Goal: Task Accomplishment & Management: Manage account settings

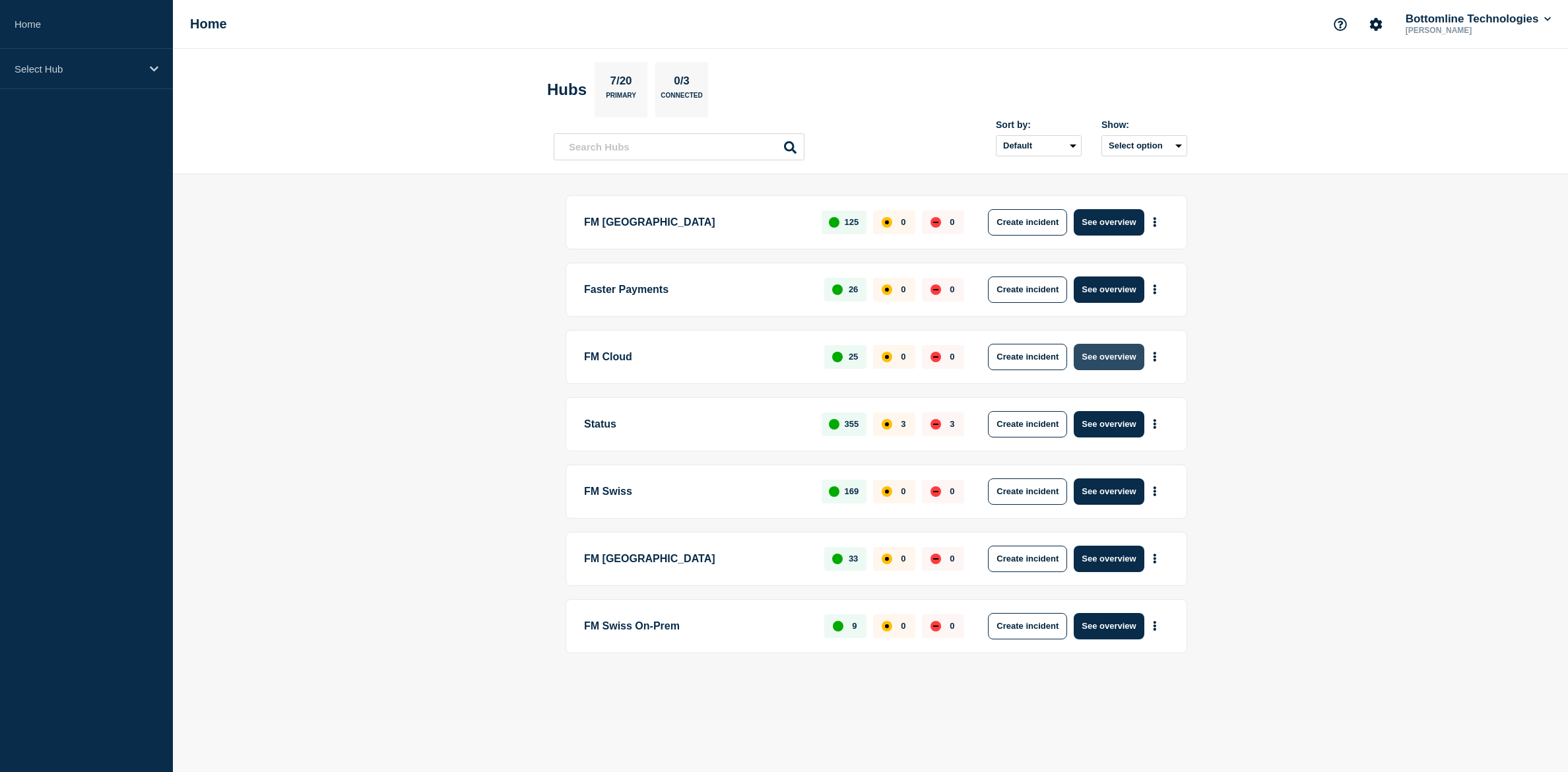
click at [1119, 363] on button "See overview" at bounding box center [1109, 357] width 70 height 26
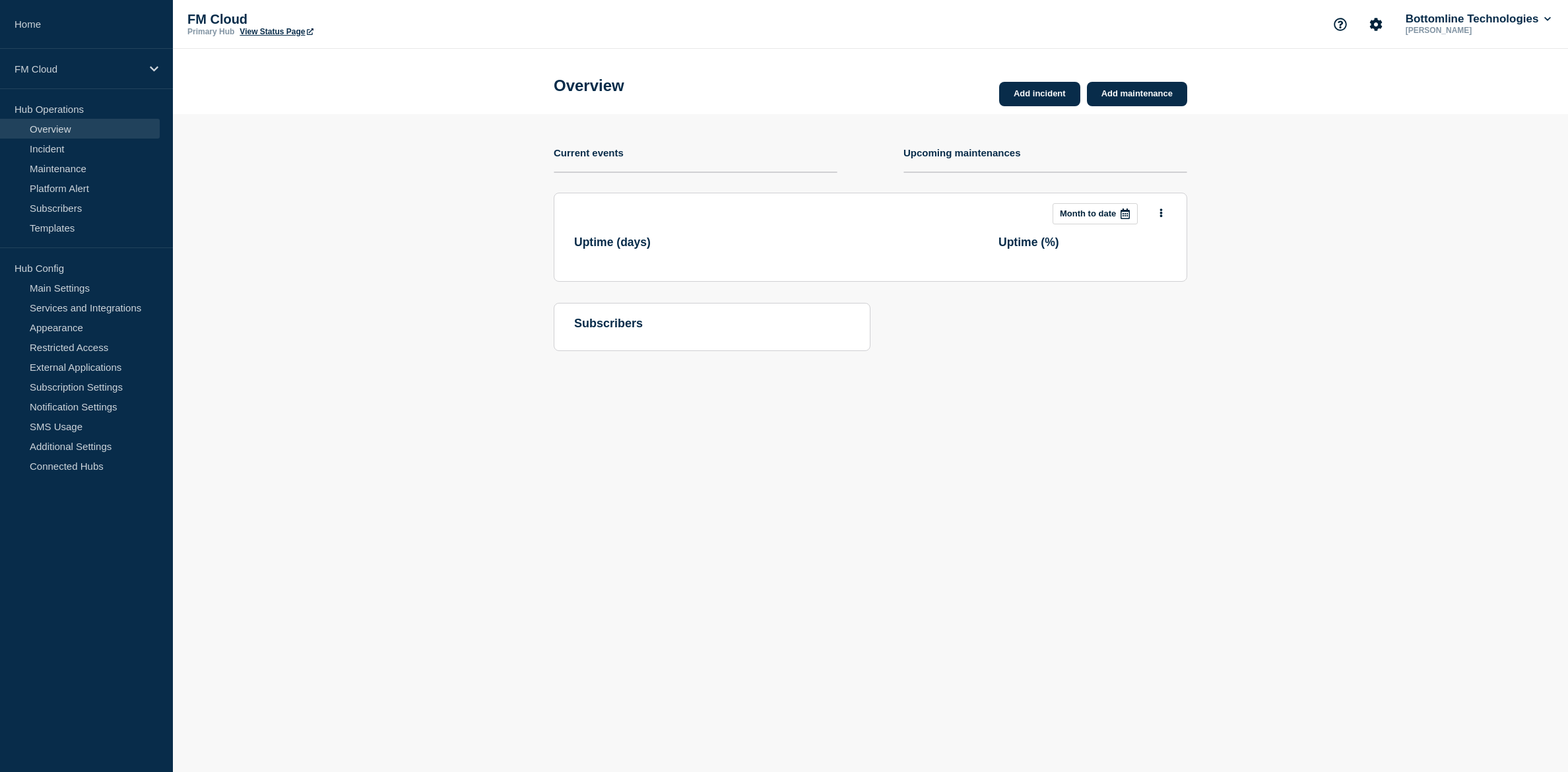
click at [1116, 357] on div "Add incident Add maintenance Current events Upcoming maintenances This month Mo…" at bounding box center [870, 242] width 633 height 257
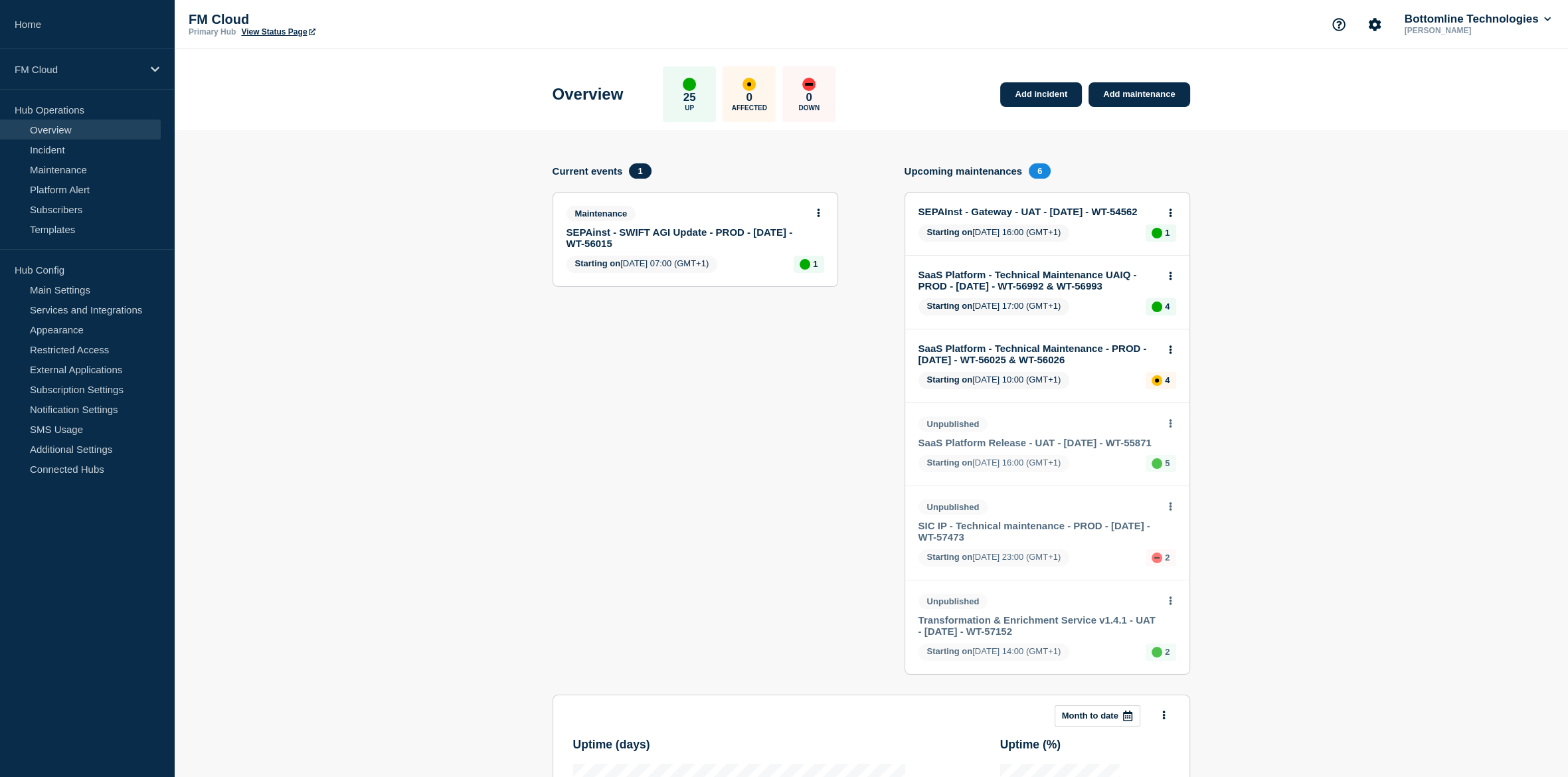
click at [988, 217] on link "SEPAInst - Gateway - UAT - [DATE] - WT-54562" at bounding box center [1038, 211] width 240 height 11
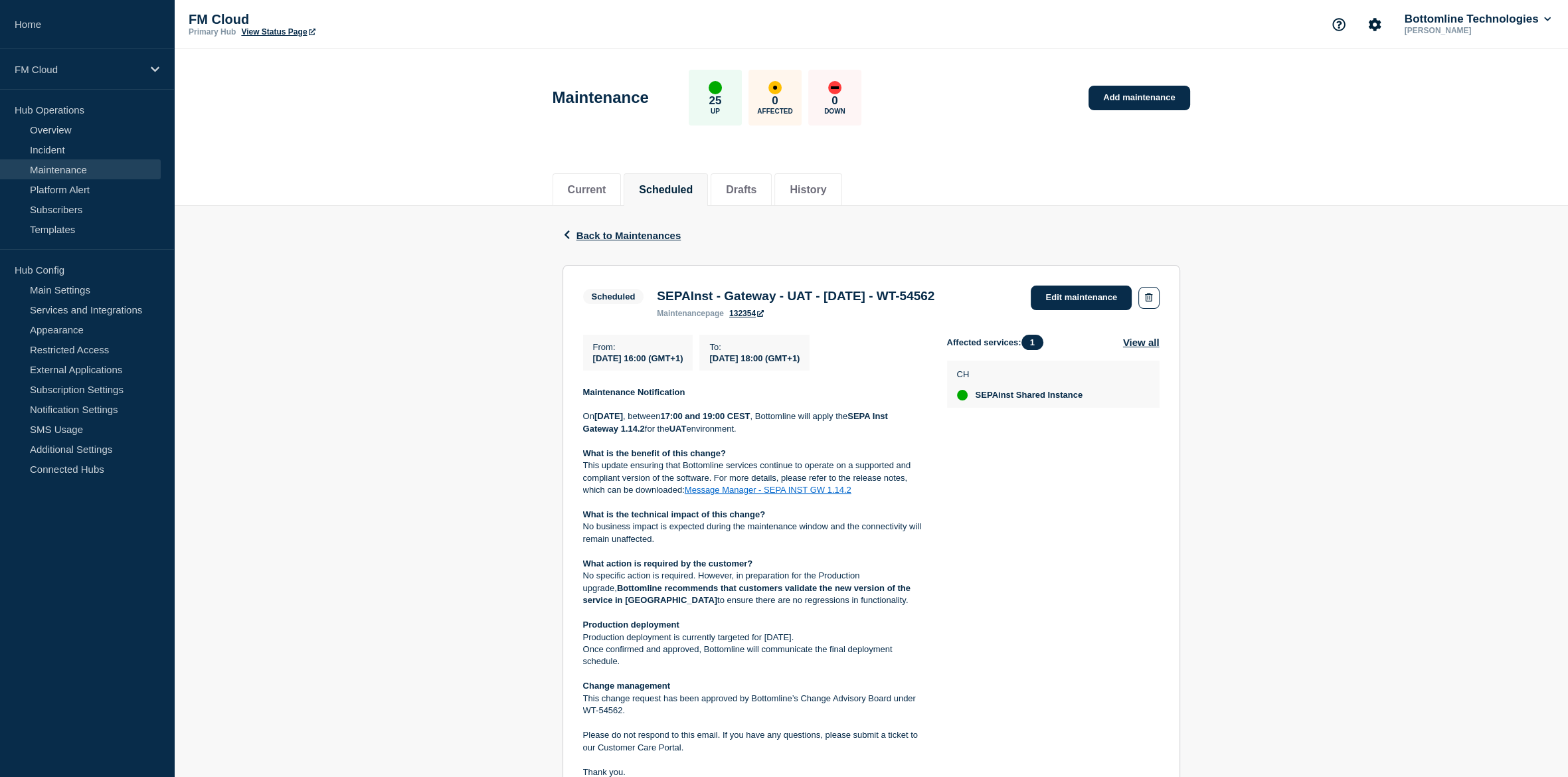
click at [934, 298] on h3 "SEPAInst - Gateway - UAT - [DATE] - WT-54562" at bounding box center [795, 296] width 278 height 15
drag, startPoint x: 959, startPoint y: 298, endPoint x: 993, endPoint y: 300, distance: 34.1
click at [934, 300] on h3 "SEPAInst - Gateway - UAT - [DATE] - WT-54562" at bounding box center [795, 296] width 278 height 15
copy h3 "WT-54562"
click at [1078, 298] on link "Edit maintenance" at bounding box center [1081, 297] width 101 height 24
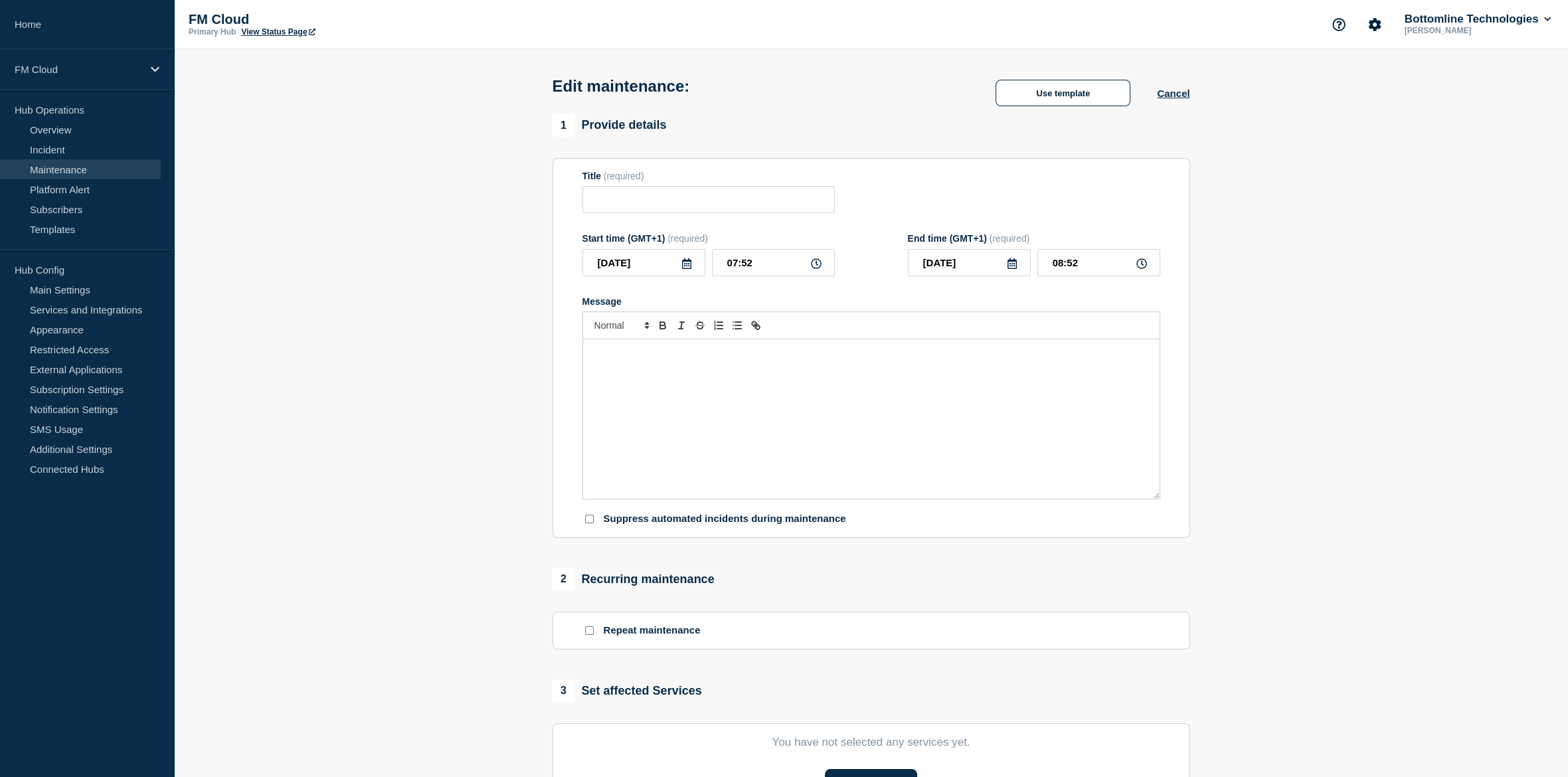
type input "SEPAInst - Gateway - UAT - [DATE] - WT-54562"
type input "16:00"
type input "18:00"
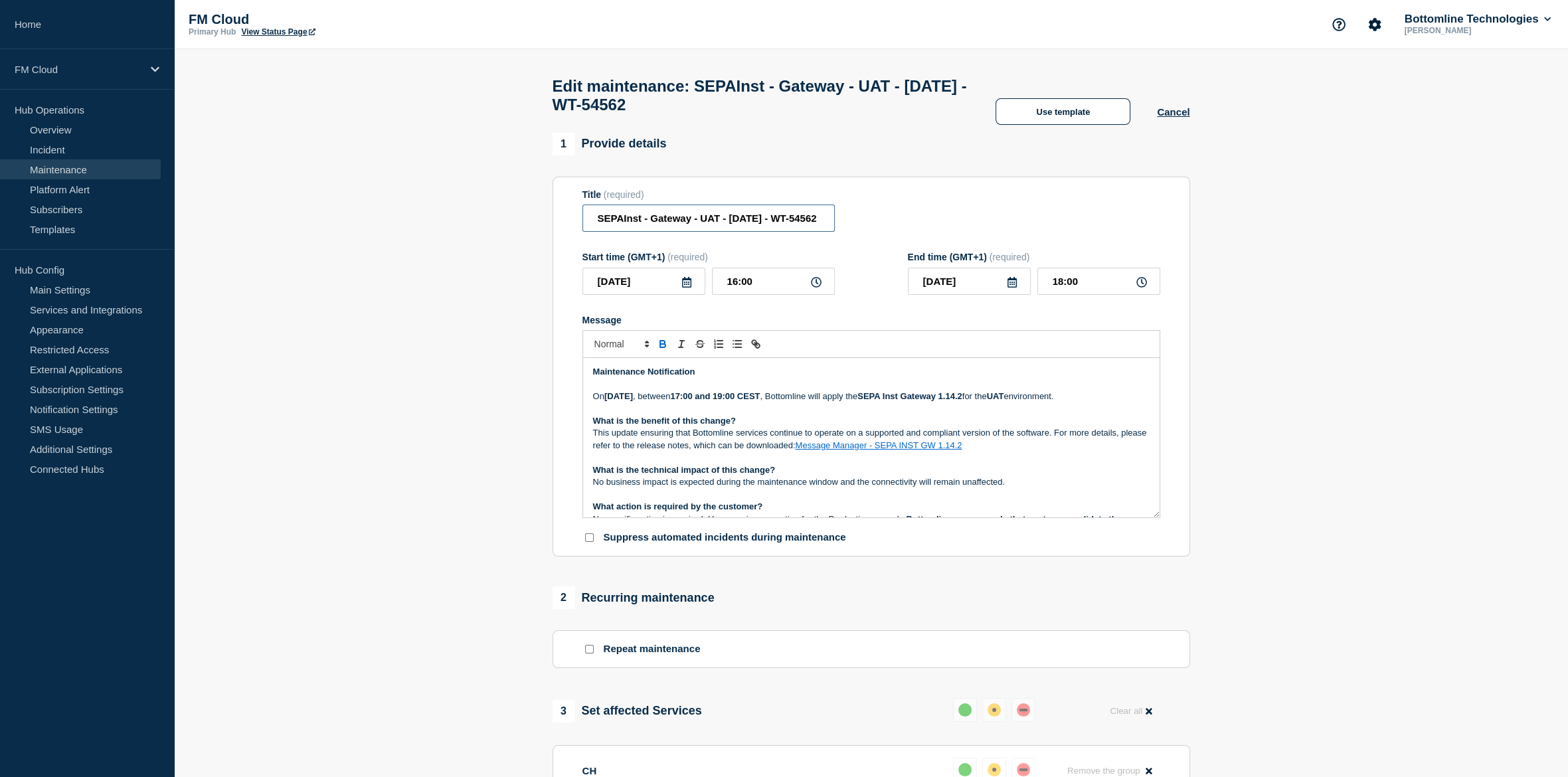
click at [589, 222] on input "SEPAInst - Gateway - UAT - [DATE] - WT-54562" at bounding box center [709, 217] width 252 height 27
click at [589, 222] on input "[CANCCELLED] SEPAInst - Gateway - UAT - [DATE] - WT-54562" at bounding box center [709, 217] width 252 height 27
click at [671, 222] on input "[CANCCELLED] SEPAInst - Gateway - UAT - [DATE] - WT-54562" at bounding box center [709, 217] width 252 height 27
type input "[CANCCELLED] SEPAInst - Gateway - UAT - [DATE] - WT-54562"
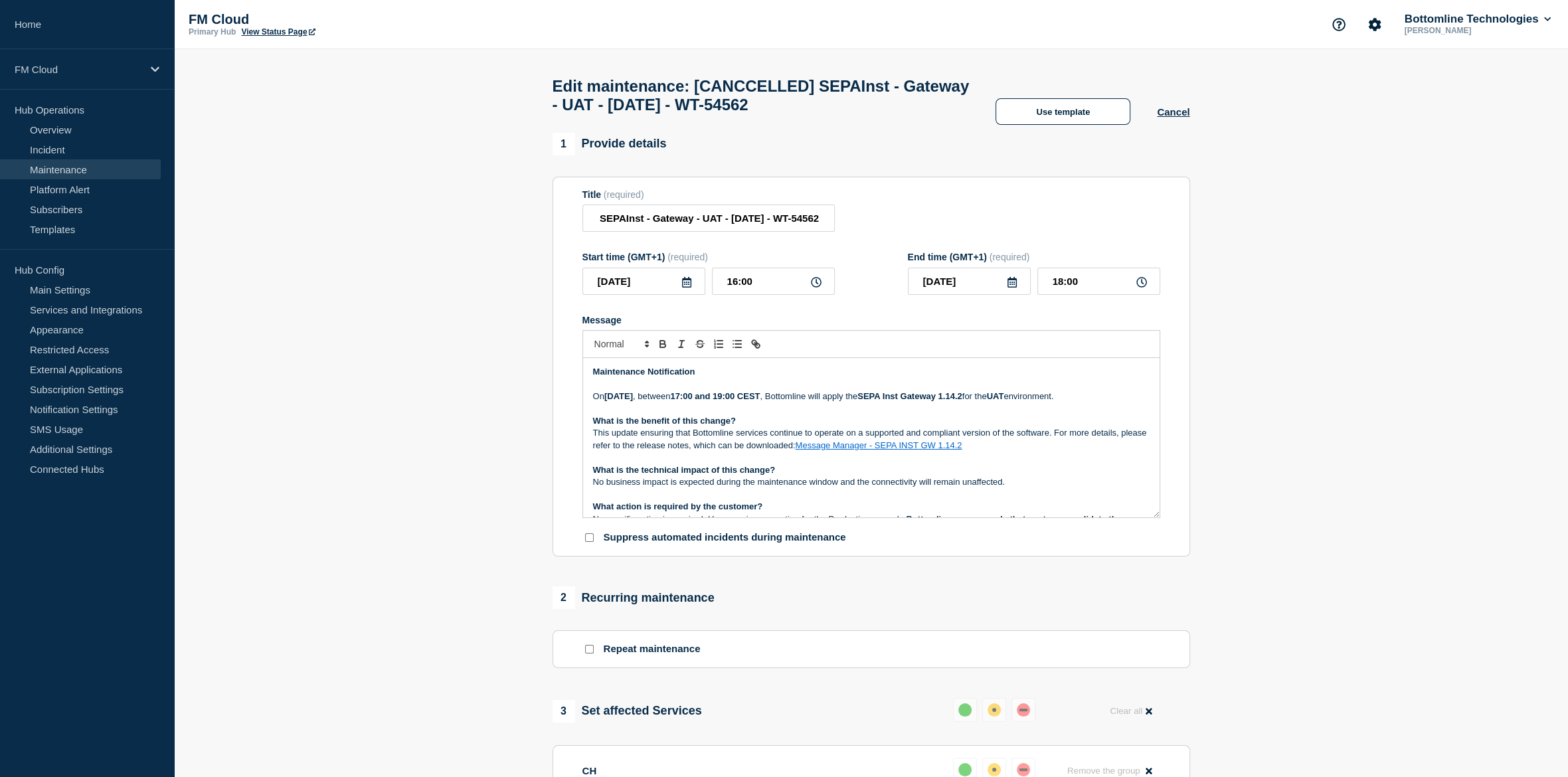
click at [700, 378] on p "Maintenance Notification" at bounding box center [871, 371] width 556 height 12
copy strong "Maintenance Notification"
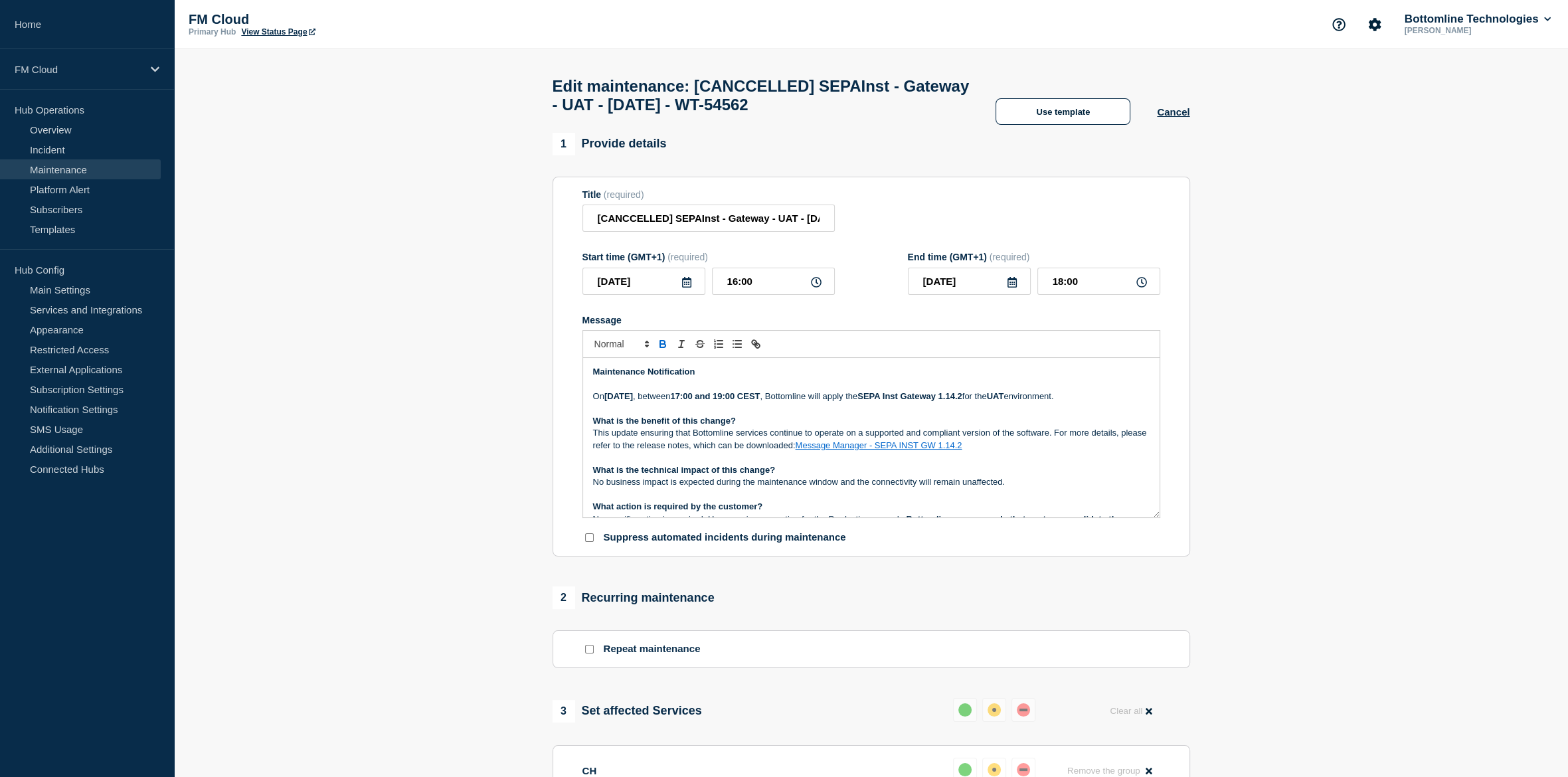
paste div "Message"
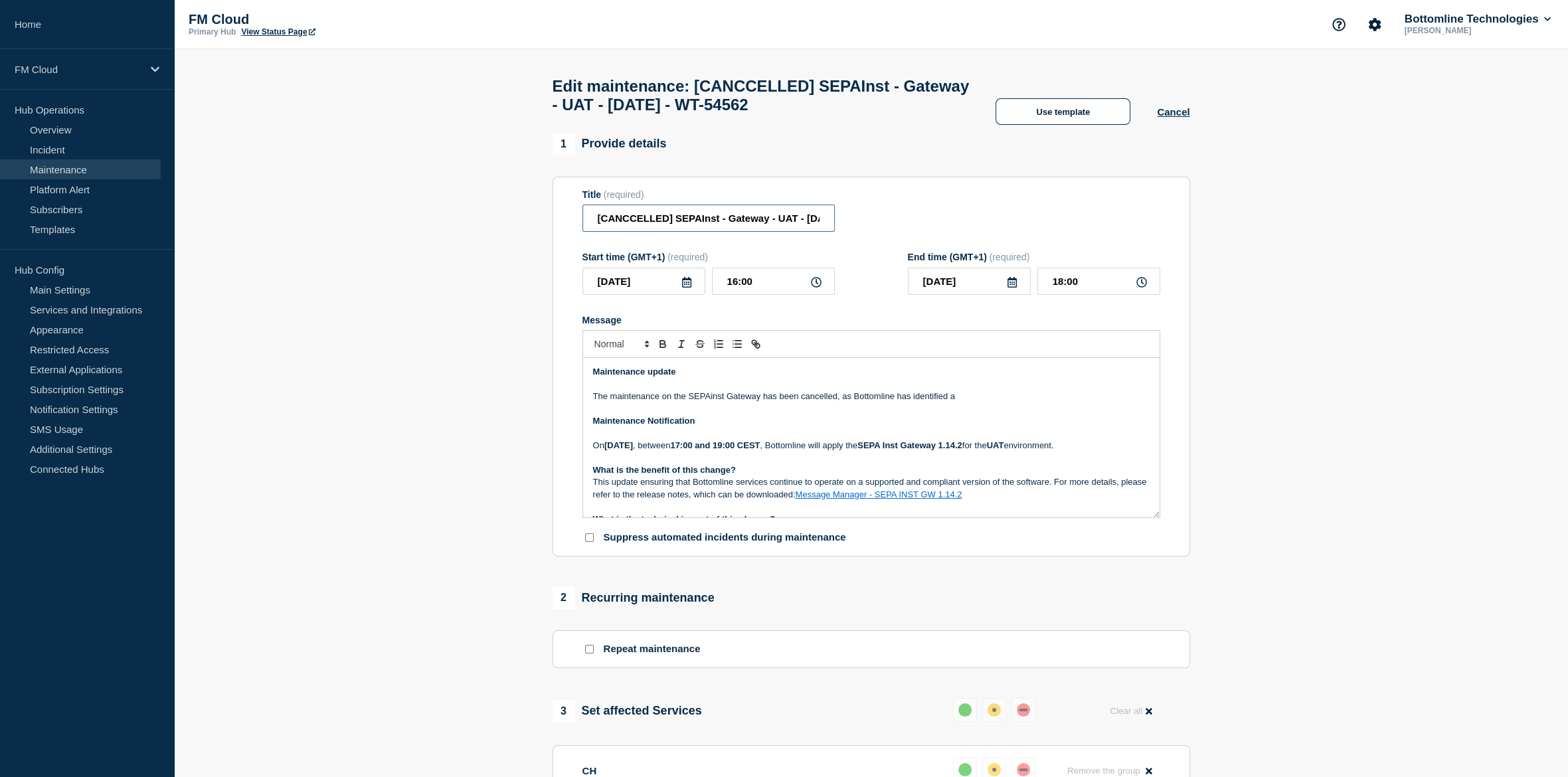
click at [660, 230] on input "[CANCCELLED] SEPAInst - Gateway - UAT - [DATE] - WT-54562" at bounding box center [709, 217] width 252 height 27
drag, startPoint x: 693, startPoint y: 224, endPoint x: 656, endPoint y: 223, distance: 37.0
click at [693, 224] on input "[CANCCELLED] SEPAInst - Gateway - UAT - [DATE] - WT-54562" at bounding box center [709, 217] width 252 height 27
click at [974, 402] on p "The maintenance on the SEPAinst Gateway has been cancelled, as Bottomline has i…" at bounding box center [871, 396] width 556 height 12
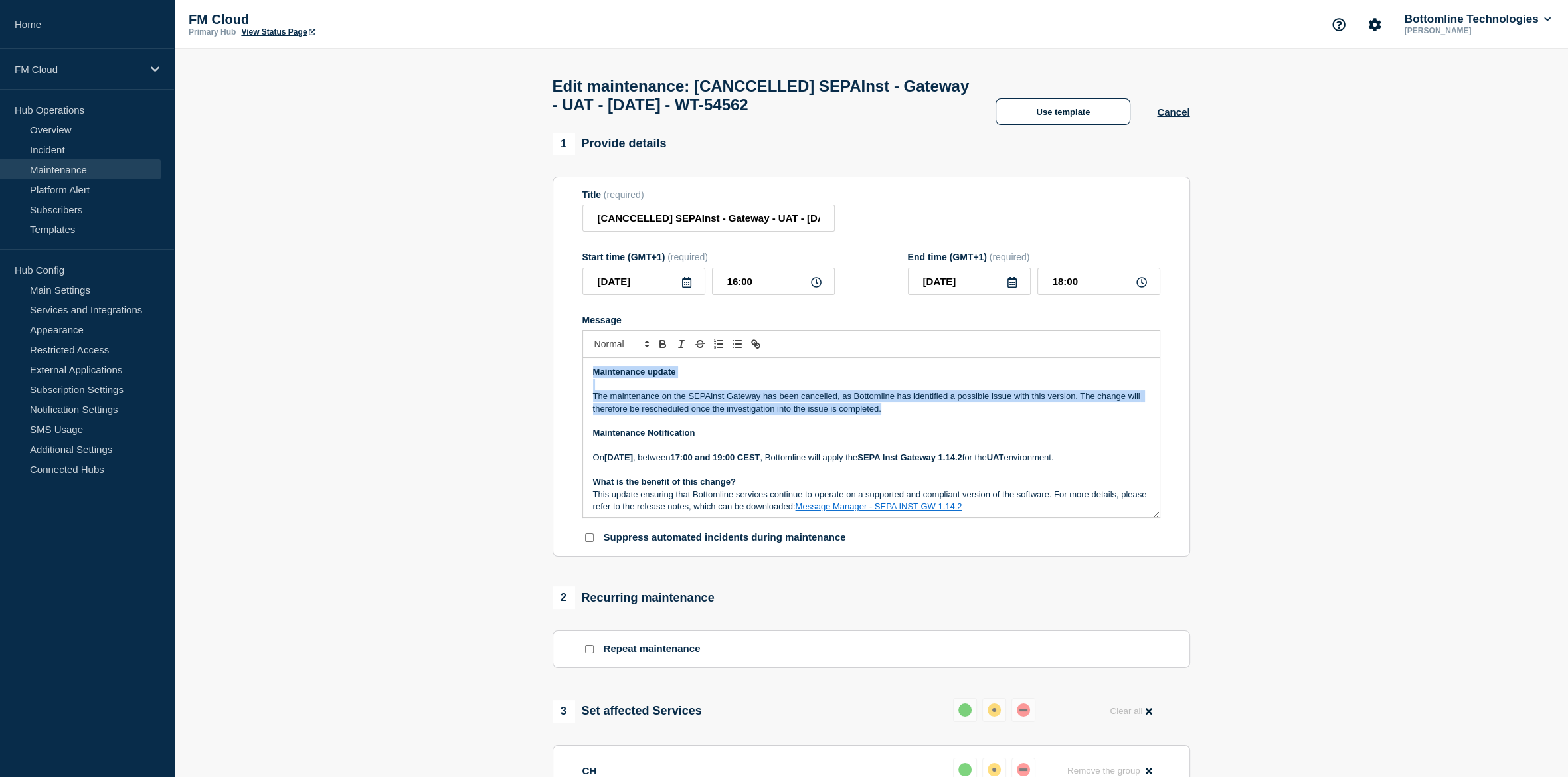
copy div "Maintenance update The maintenance on the SEPAinst Gateway has been cancelled, …"
click at [1125, 409] on p "The maintenance on the SEPAinst Gateway has been cancelled, as Bottomline has i…" at bounding box center [871, 402] width 556 height 24
click at [959, 413] on p "The maintenance on the SEPAinst Gateway has been cancelled, as Bottomline has i…" at bounding box center [871, 402] width 556 height 24
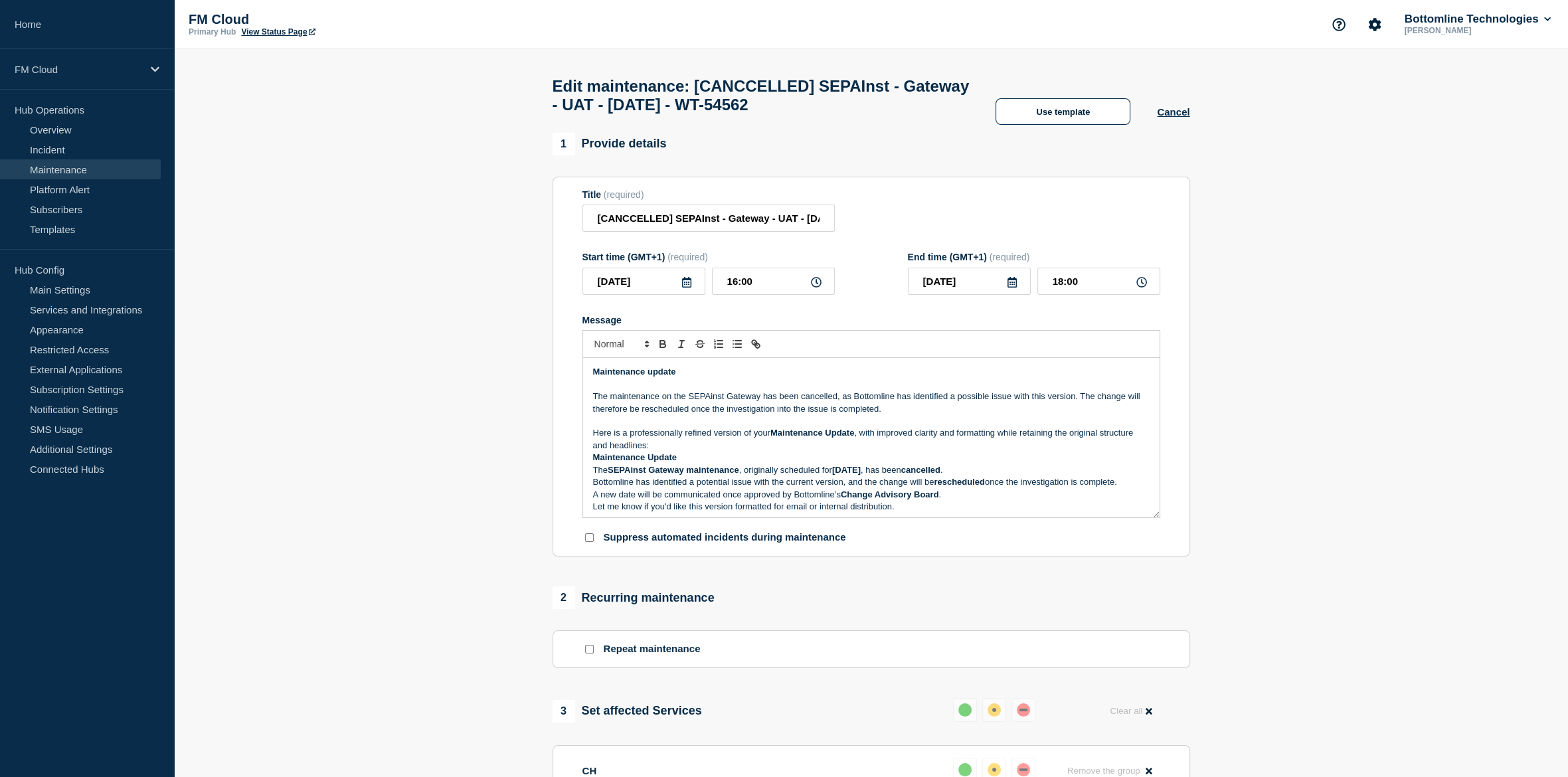
scroll to position [6, 0]
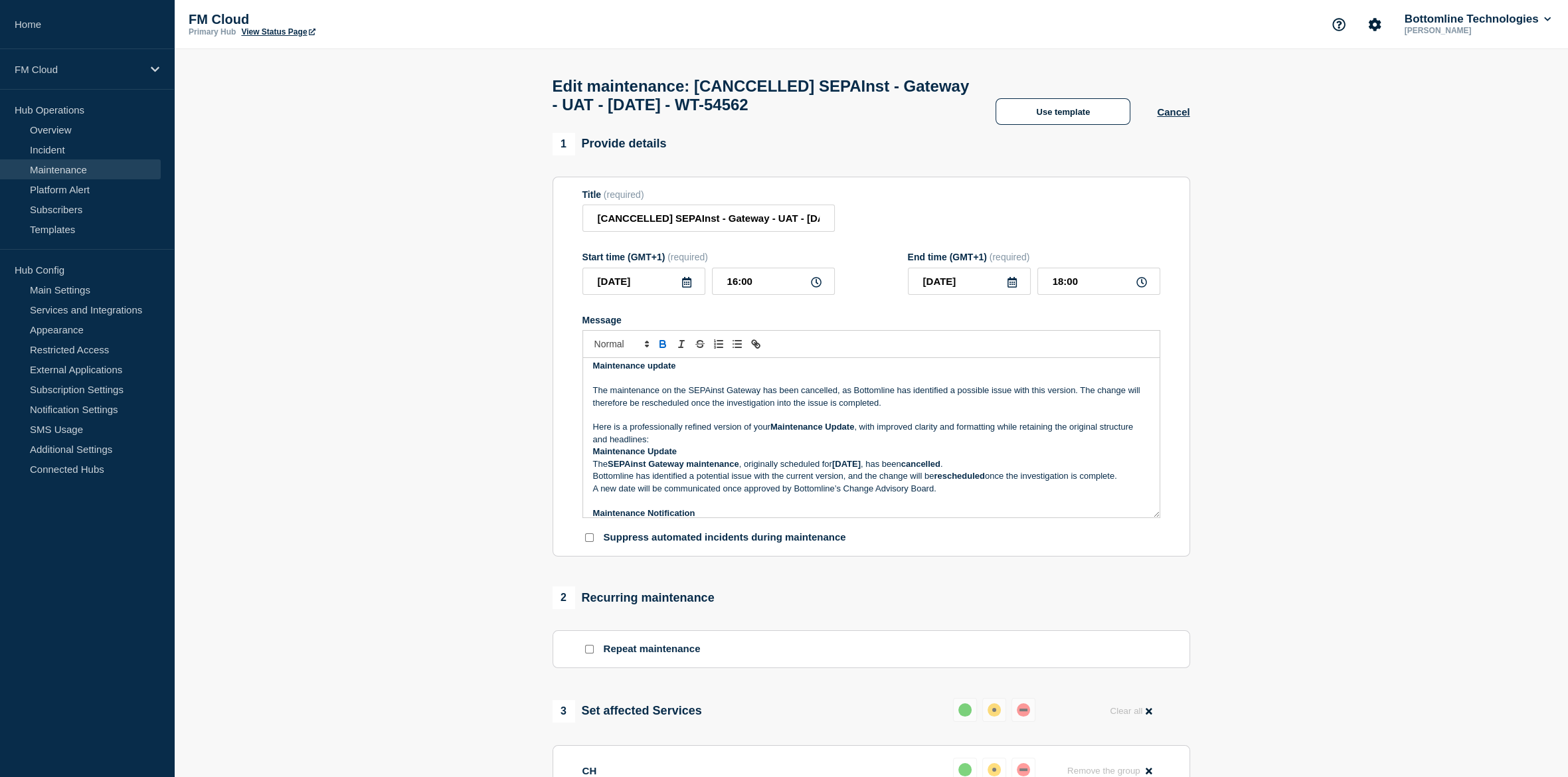
click at [858, 469] on strong "[DATE]" at bounding box center [846, 464] width 28 height 10
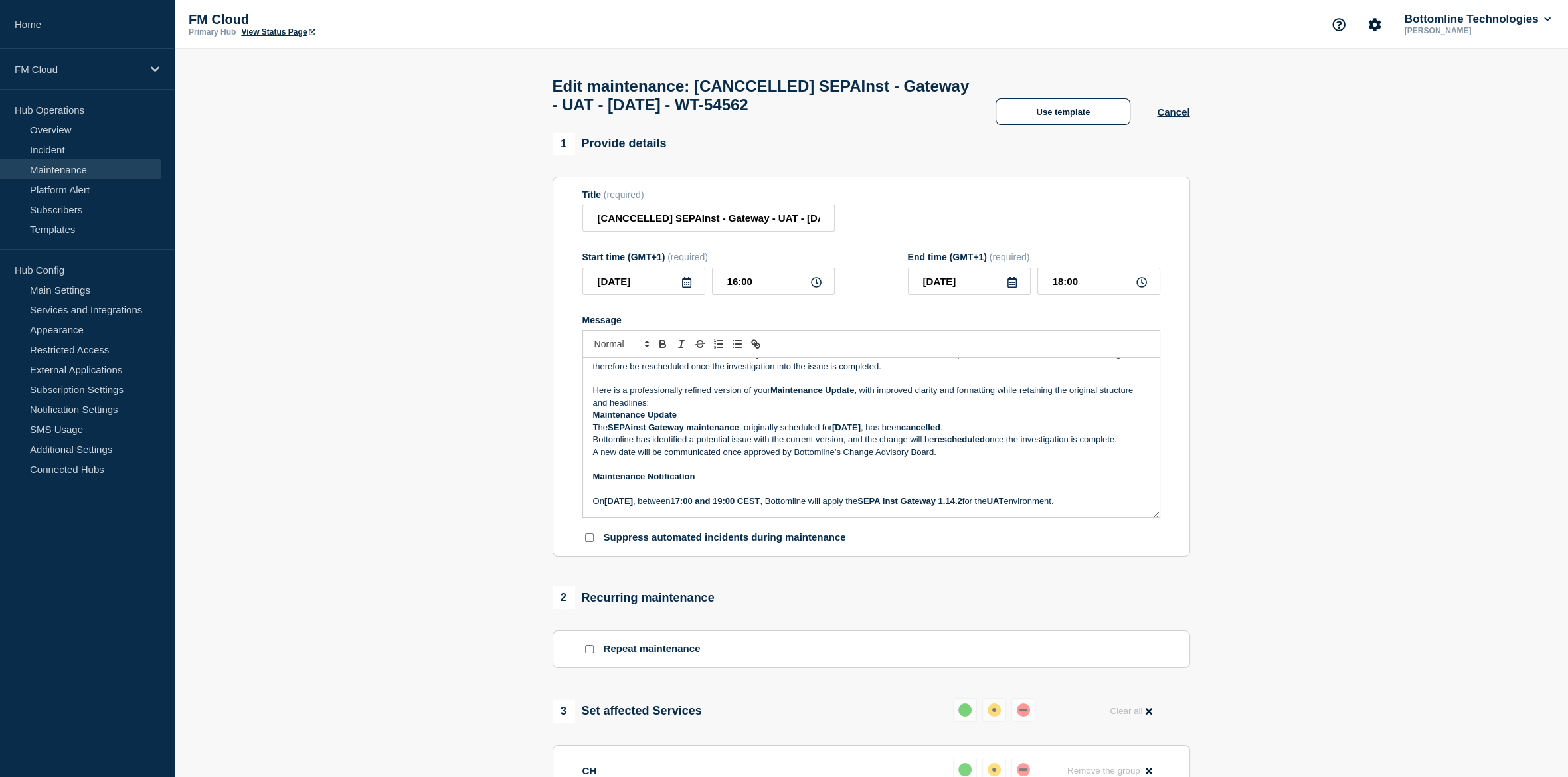
scroll to position [73, 0]
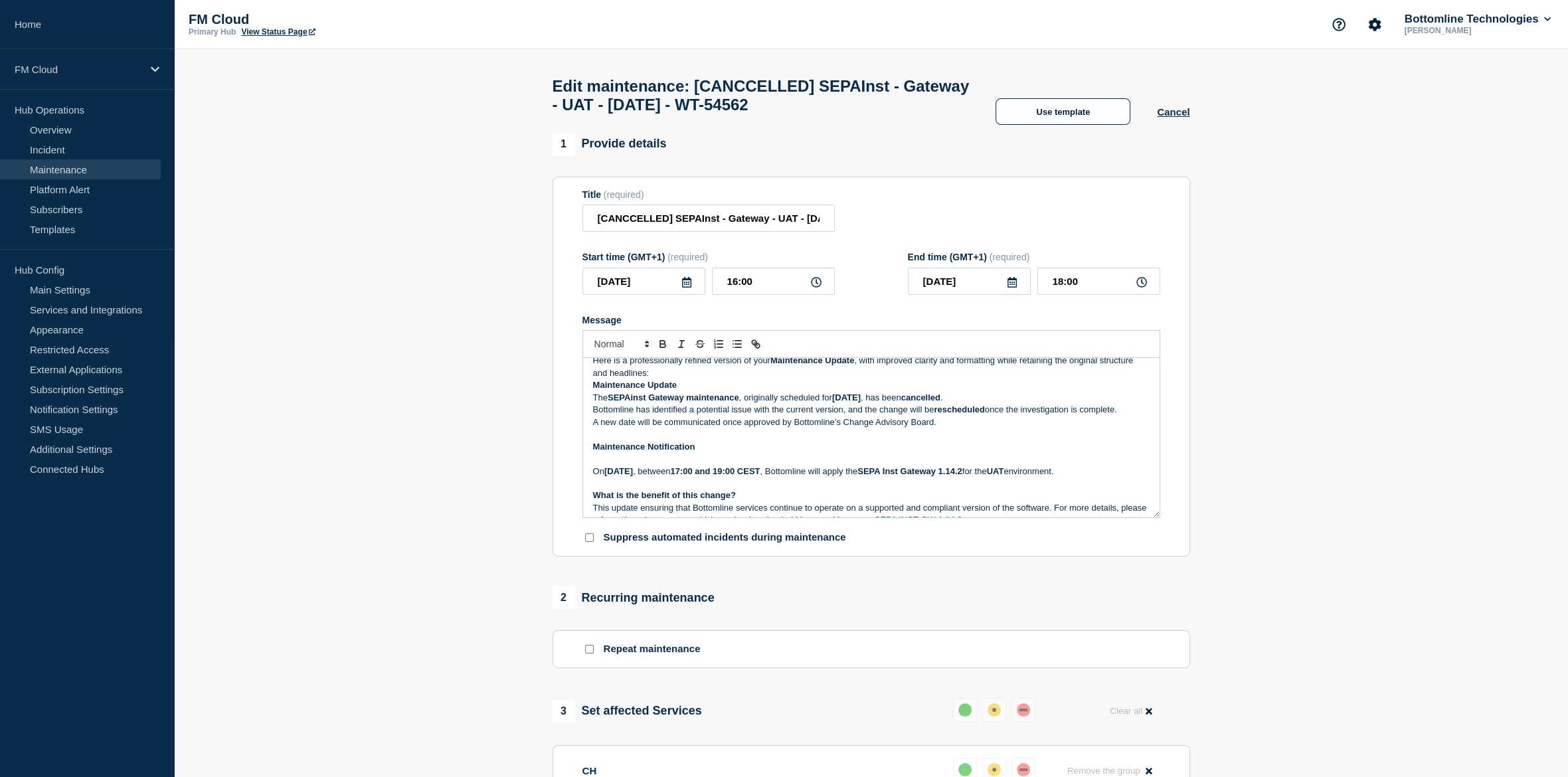
click at [630, 390] on strong "Maintenance Update" at bounding box center [634, 384] width 84 height 10
drag, startPoint x: 630, startPoint y: 397, endPoint x: 647, endPoint y: 388, distance: 19.2
click at [647, 388] on strong "Maintenance Update" at bounding box center [634, 384] width 84 height 10
click at [732, 402] on strong "SEPAinst Gateway maintenance" at bounding box center [673, 398] width 132 height 10
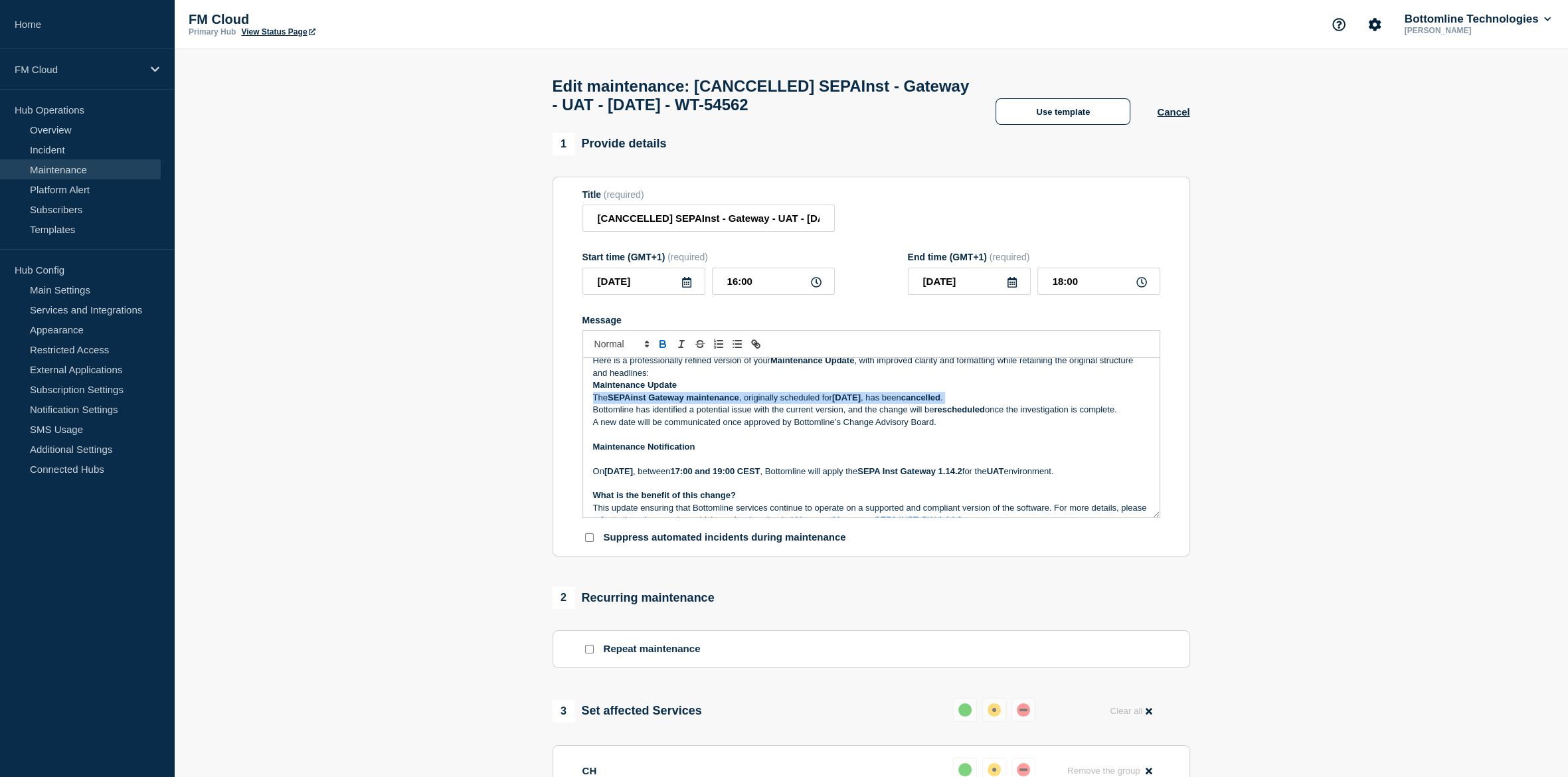
click at [732, 402] on strong "SEPAinst Gateway maintenance" at bounding box center [673, 398] width 132 height 10
click at [760, 404] on p "The SEPAinst Gateway maintenance , originally scheduled for [DATE] , has been c…" at bounding box center [871, 398] width 556 height 12
click at [664, 404] on p "The SEPAinst Gateway maintenance, originally scheduled for [DATE] , has been ca…" at bounding box center [871, 398] width 556 height 12
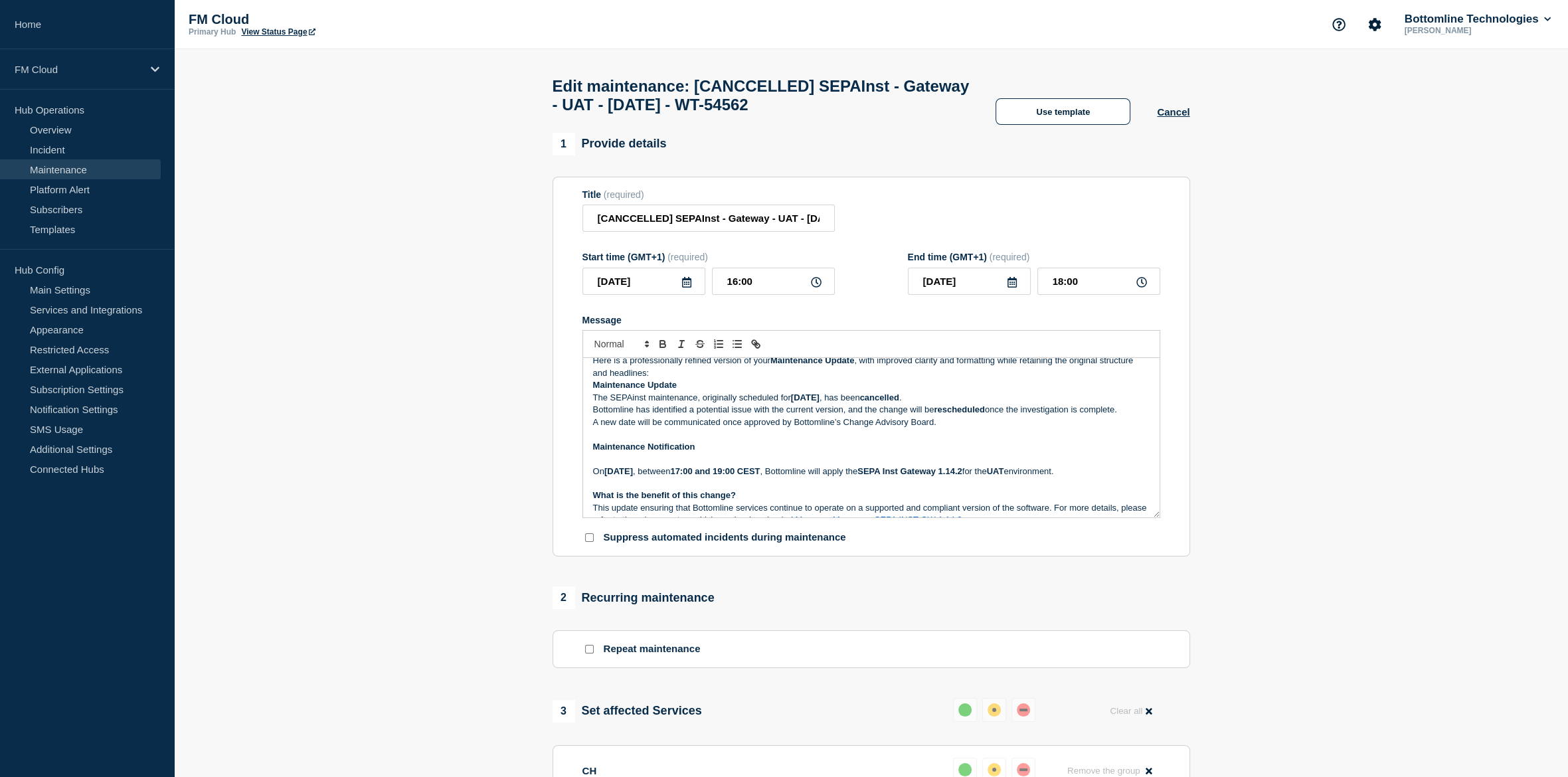
click at [656, 379] on p "Here is a professionally refined version of your Maintenance Update , with impr…" at bounding box center [871, 366] width 556 height 24
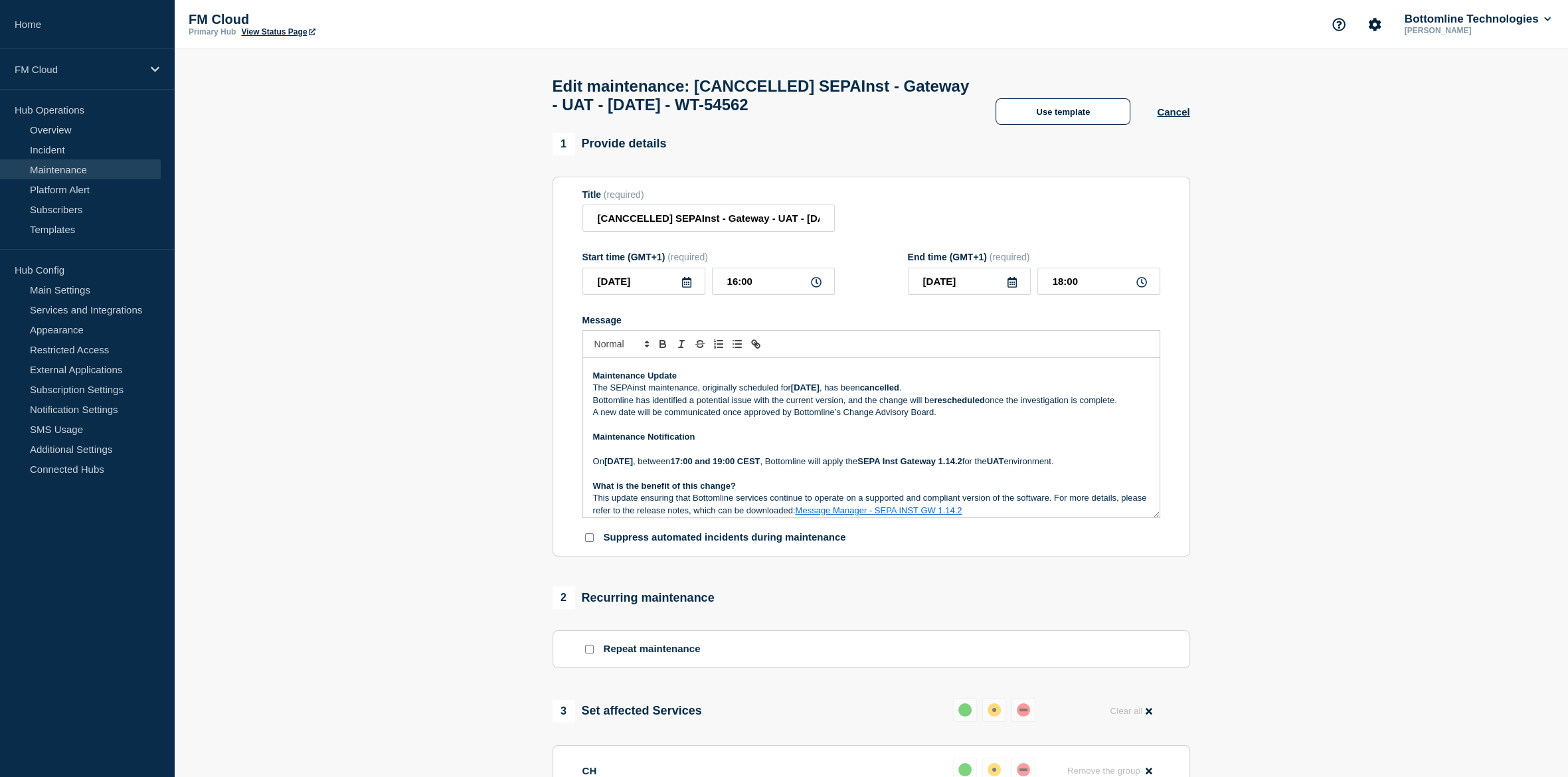
scroll to position [0, 0]
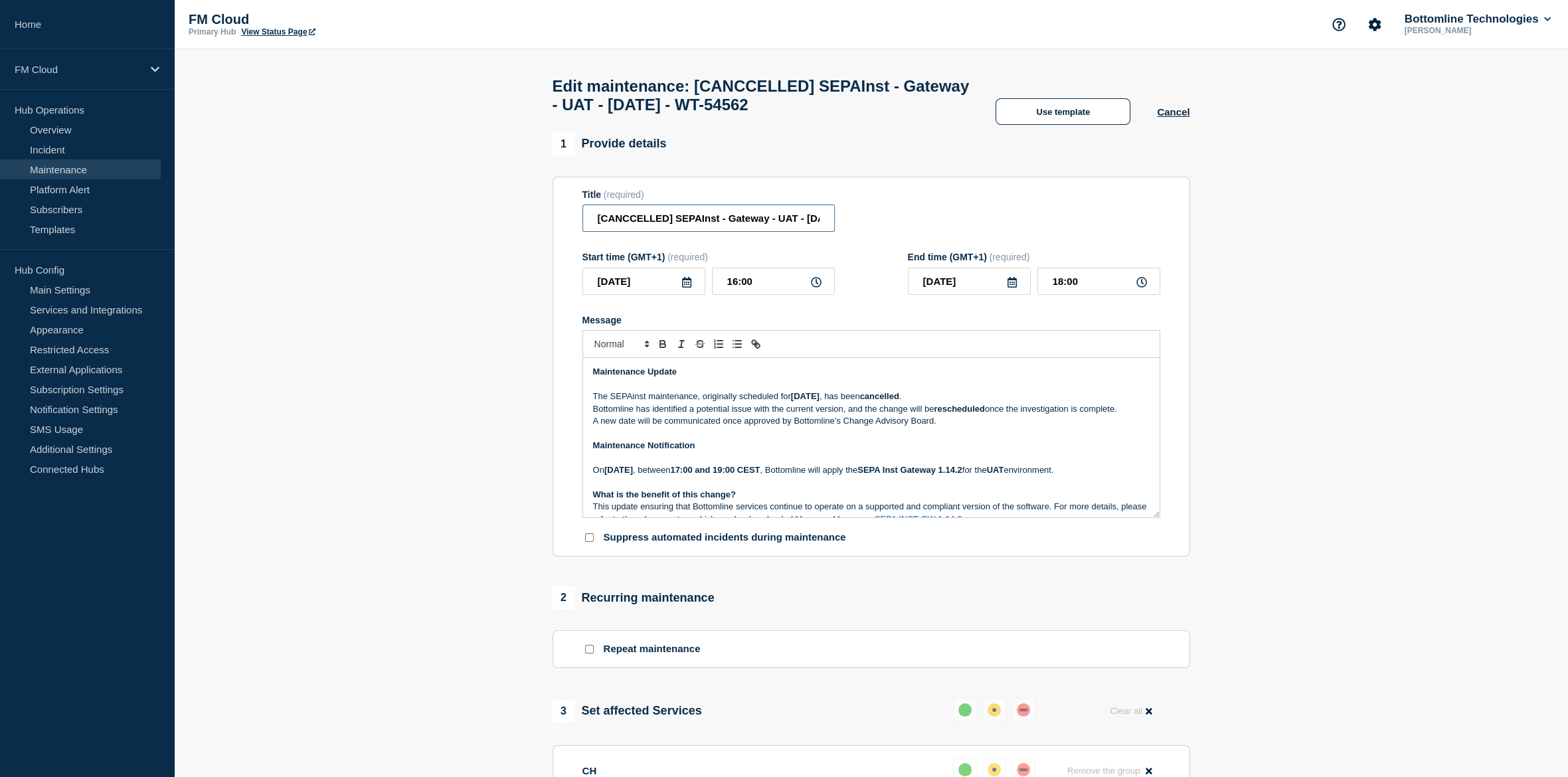
click at [628, 222] on input "[CANCCELLED] SEPAInst - Gateway - UAT - [DATE] - WT-54562" at bounding box center [709, 217] width 252 height 27
type input "[CANCELLED] SEPAInst - Gateway - UAT - [DATE] - WT-54562"
click at [460, 353] on section "1 Provide details Title (required) [CANCELLED] SEPAInst - Gateway - UAT - [DATE…" at bounding box center [871, 629] width 1394 height 992
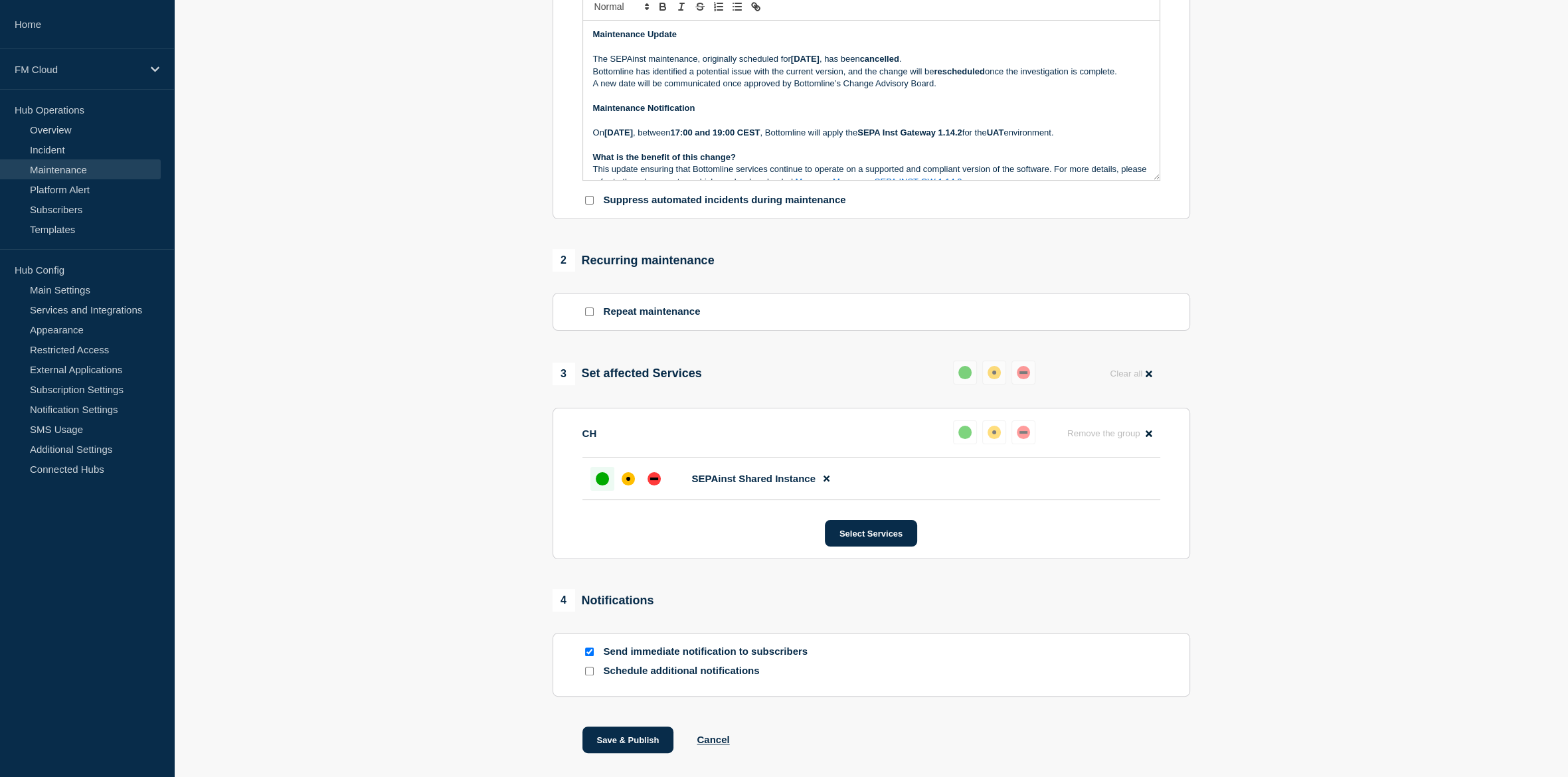
scroll to position [410, 0]
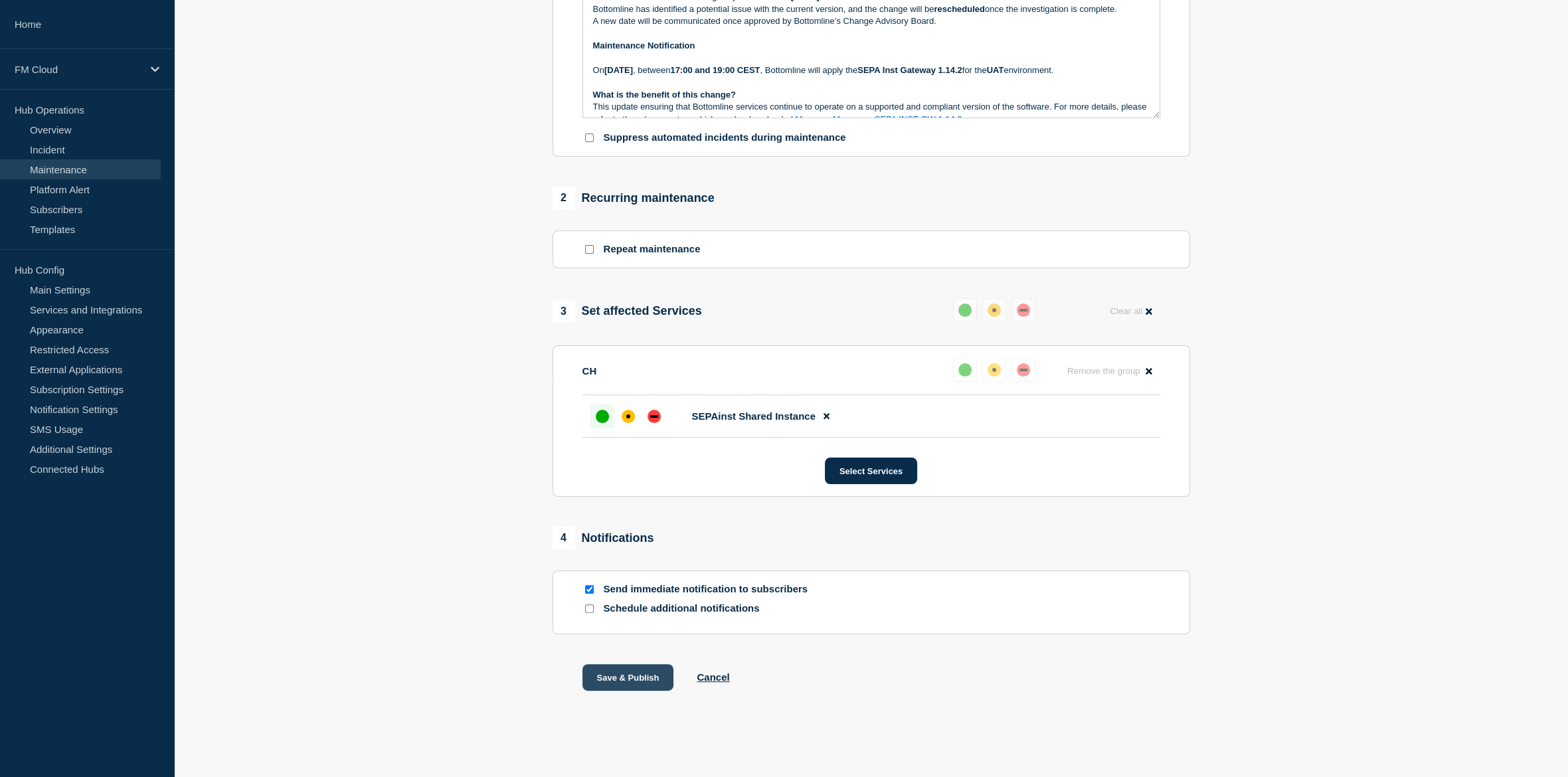
click at [637, 677] on button "Save & Publish" at bounding box center [628, 677] width 91 height 26
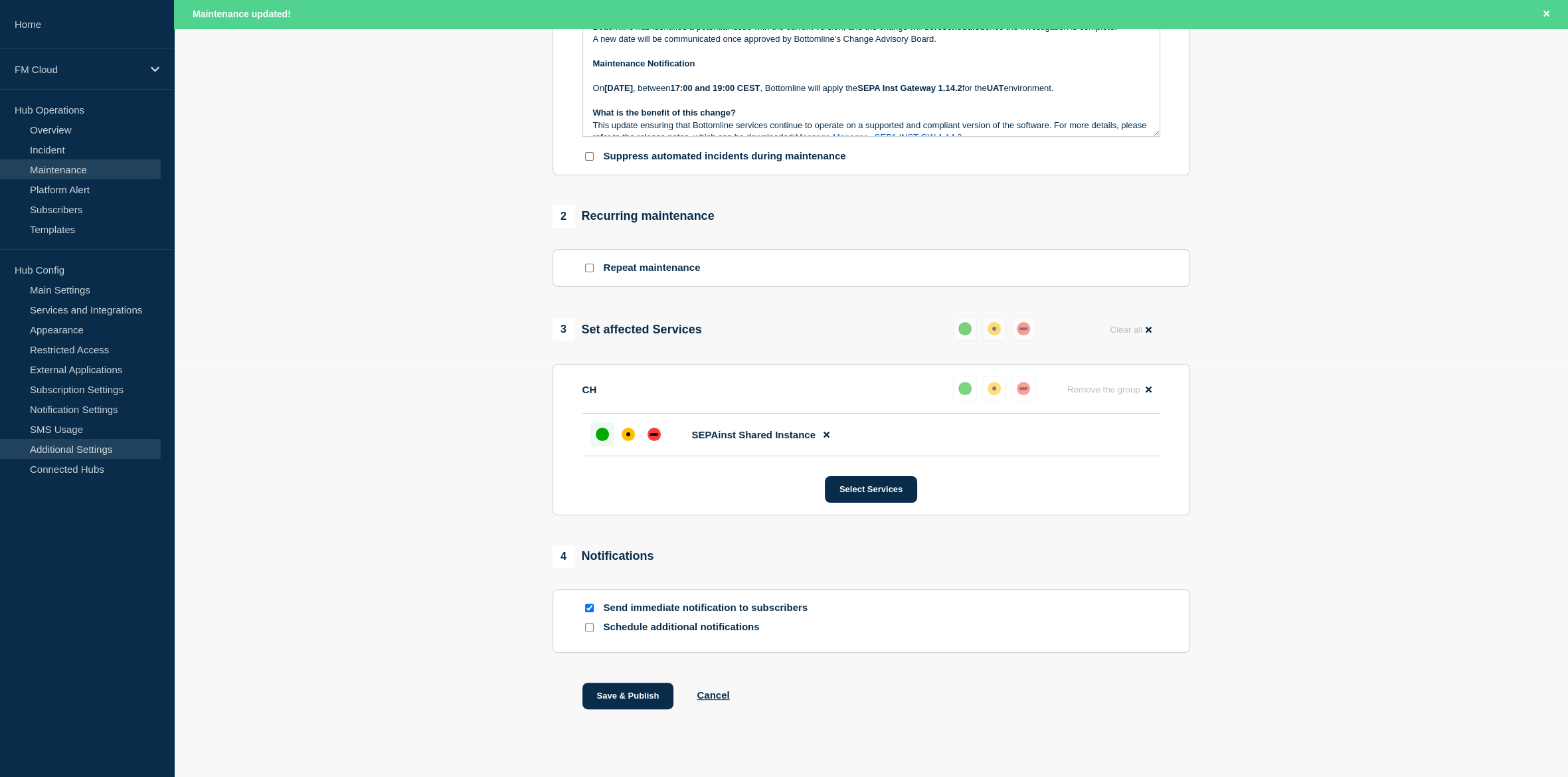
scroll to position [438, 0]
